Goal: Navigation & Orientation: Find specific page/section

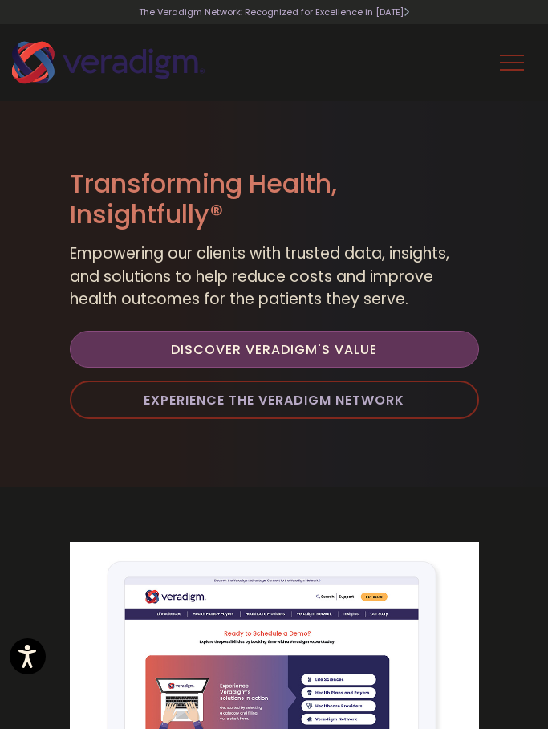
click at [524, 51] on div "Life Sciences Health Plans + Payers Healthcare Providers Health IT Vendors Insi…" at bounding box center [274, 62] width 548 height 77
click at [517, 62] on button "Toggle Navigation Menu" at bounding box center [512, 63] width 24 height 42
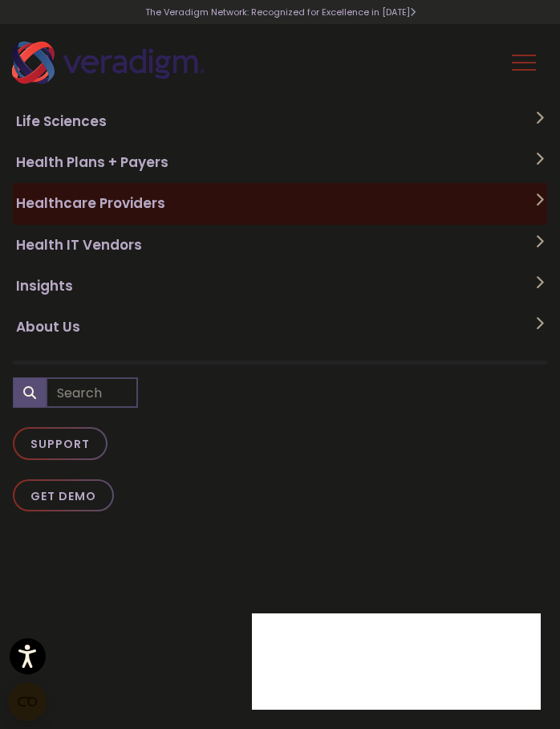
click at [535, 197] on icon at bounding box center [539, 200] width 9 height 14
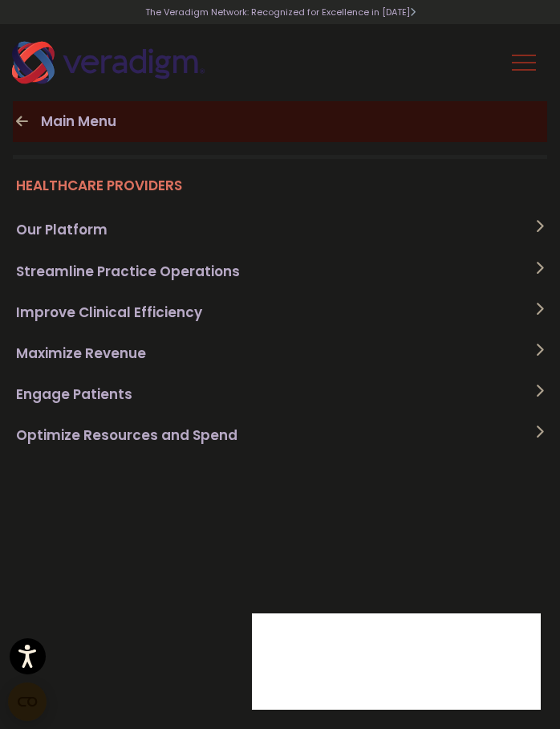
click at [21, 132] on link "Main Menu" at bounding box center [280, 121] width 534 height 41
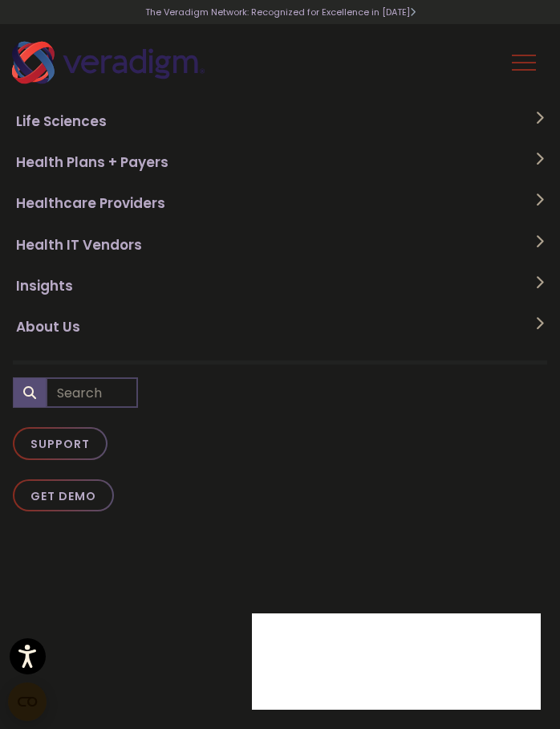
click at [96, 321] on link "About Us" at bounding box center [280, 327] width 534 height 41
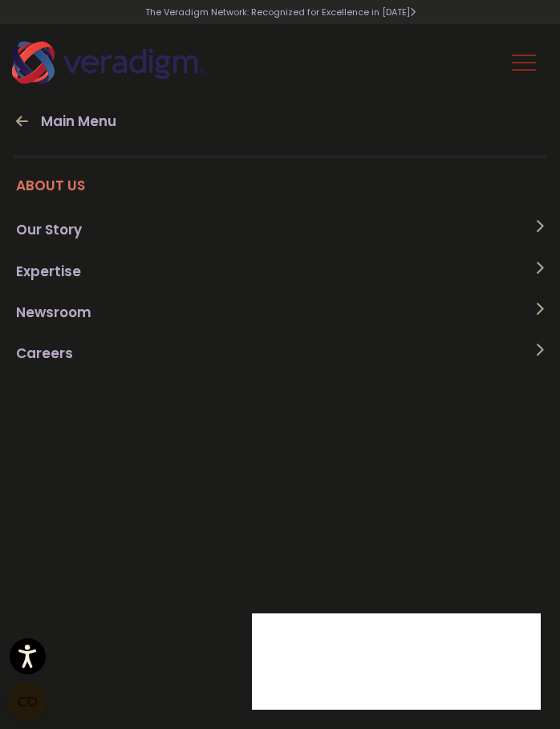
click at [90, 336] on link "Careers" at bounding box center [280, 353] width 534 height 41
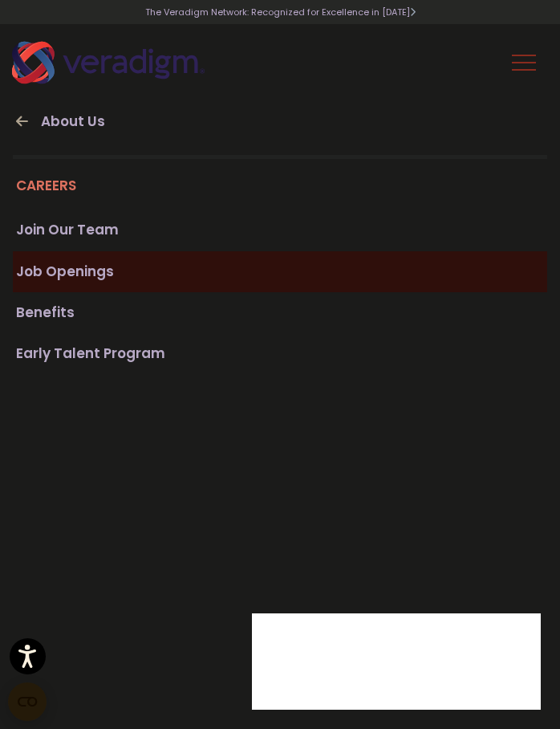
click at [77, 262] on link "Job Openings" at bounding box center [280, 271] width 534 height 41
